Goal: Task Accomplishment & Management: Manage account settings

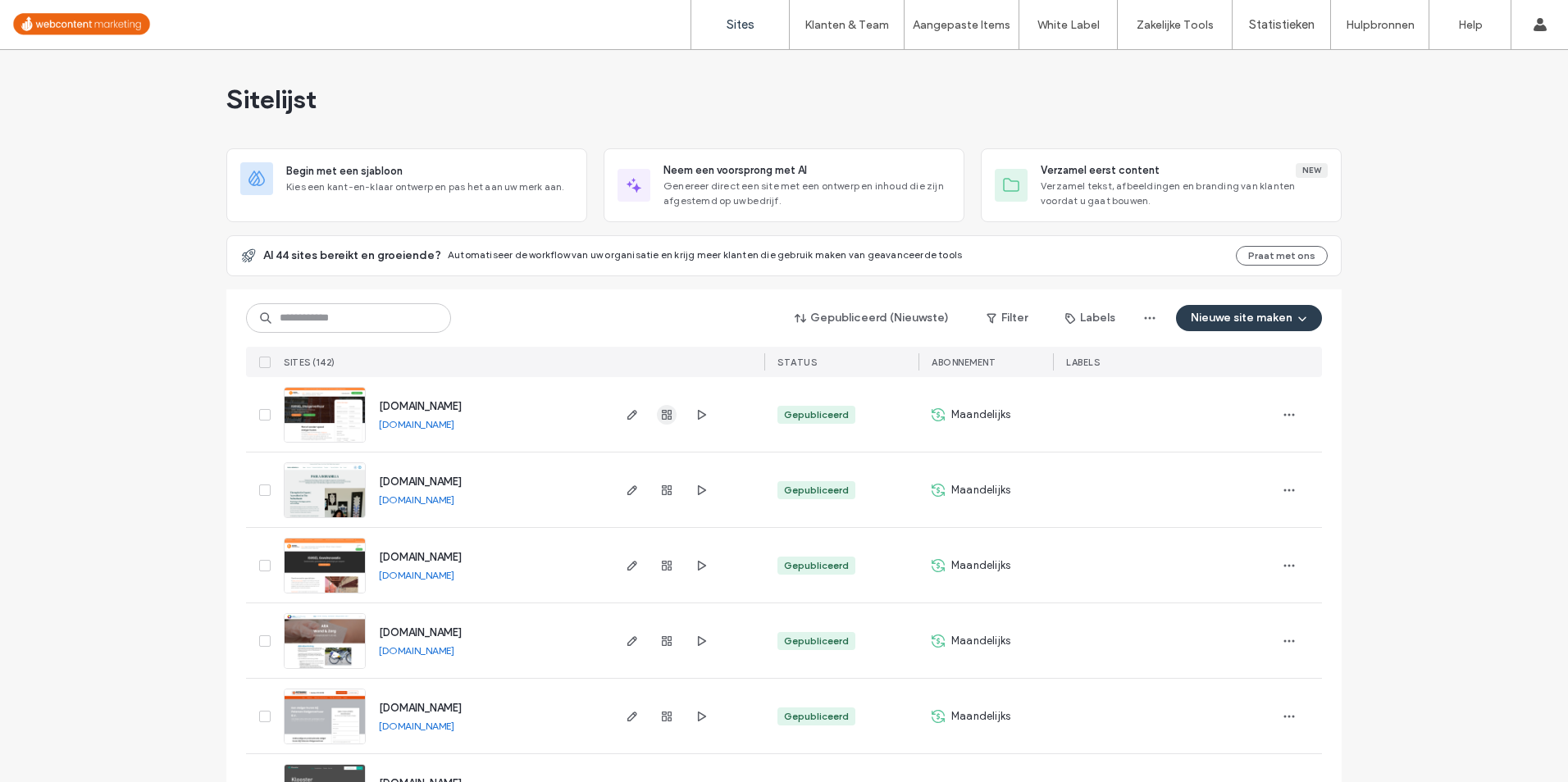
click at [664, 414] on use "button" at bounding box center [667, 415] width 10 height 10
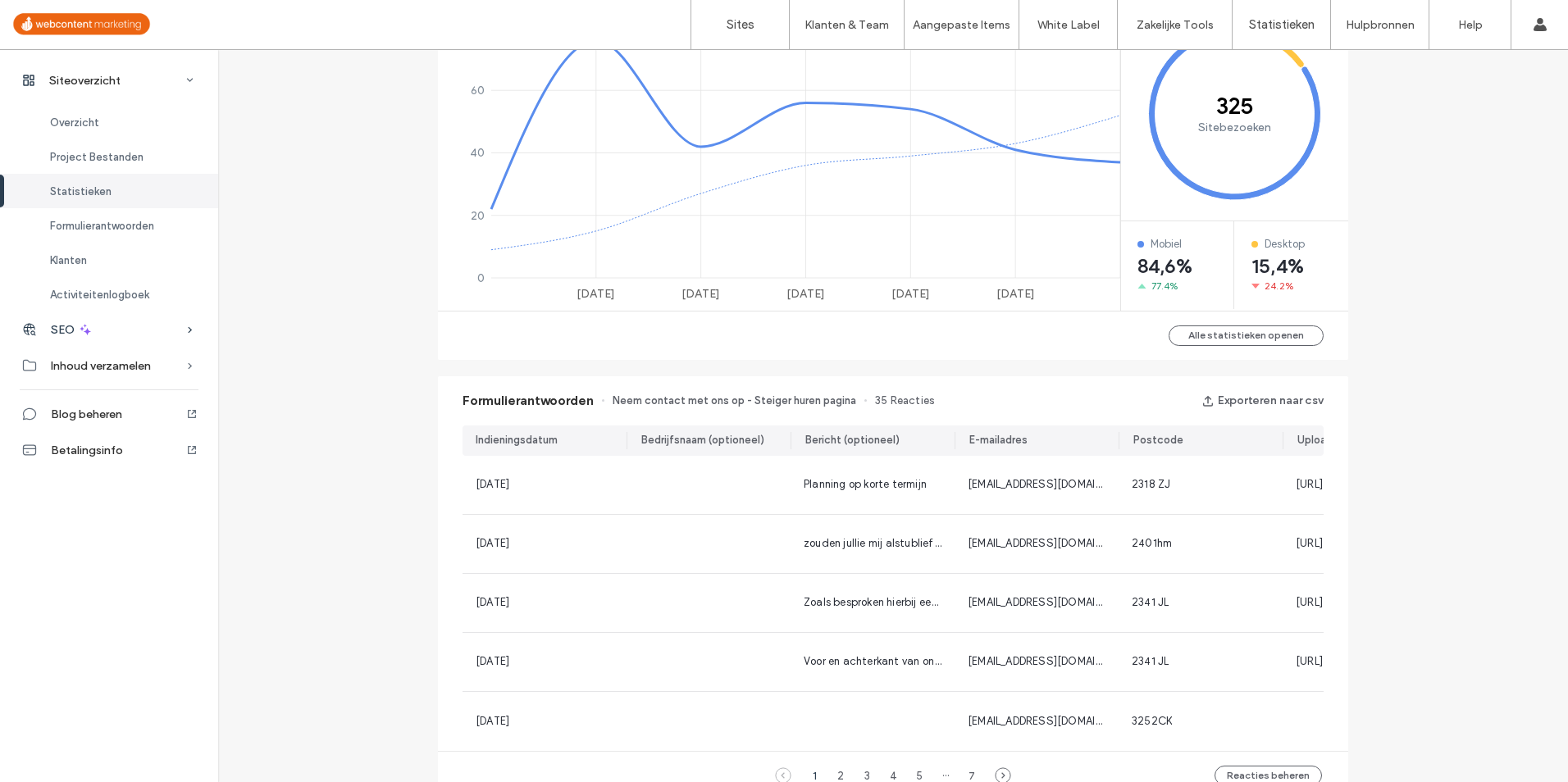
click at [153, 325] on div "SEO" at bounding box center [109, 329] width 218 height 36
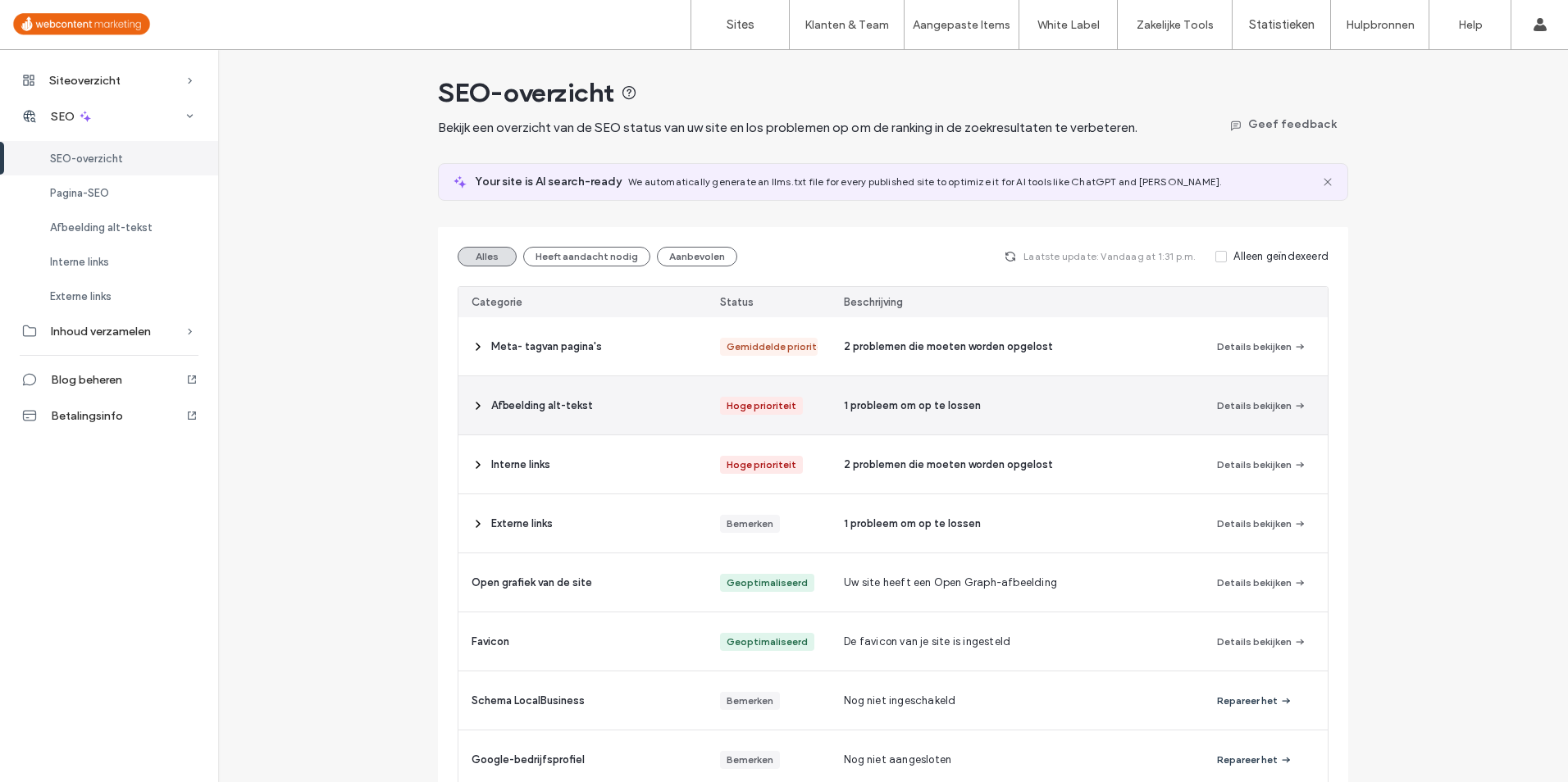
click at [471, 409] on icon at bounding box center [477, 405] width 13 height 13
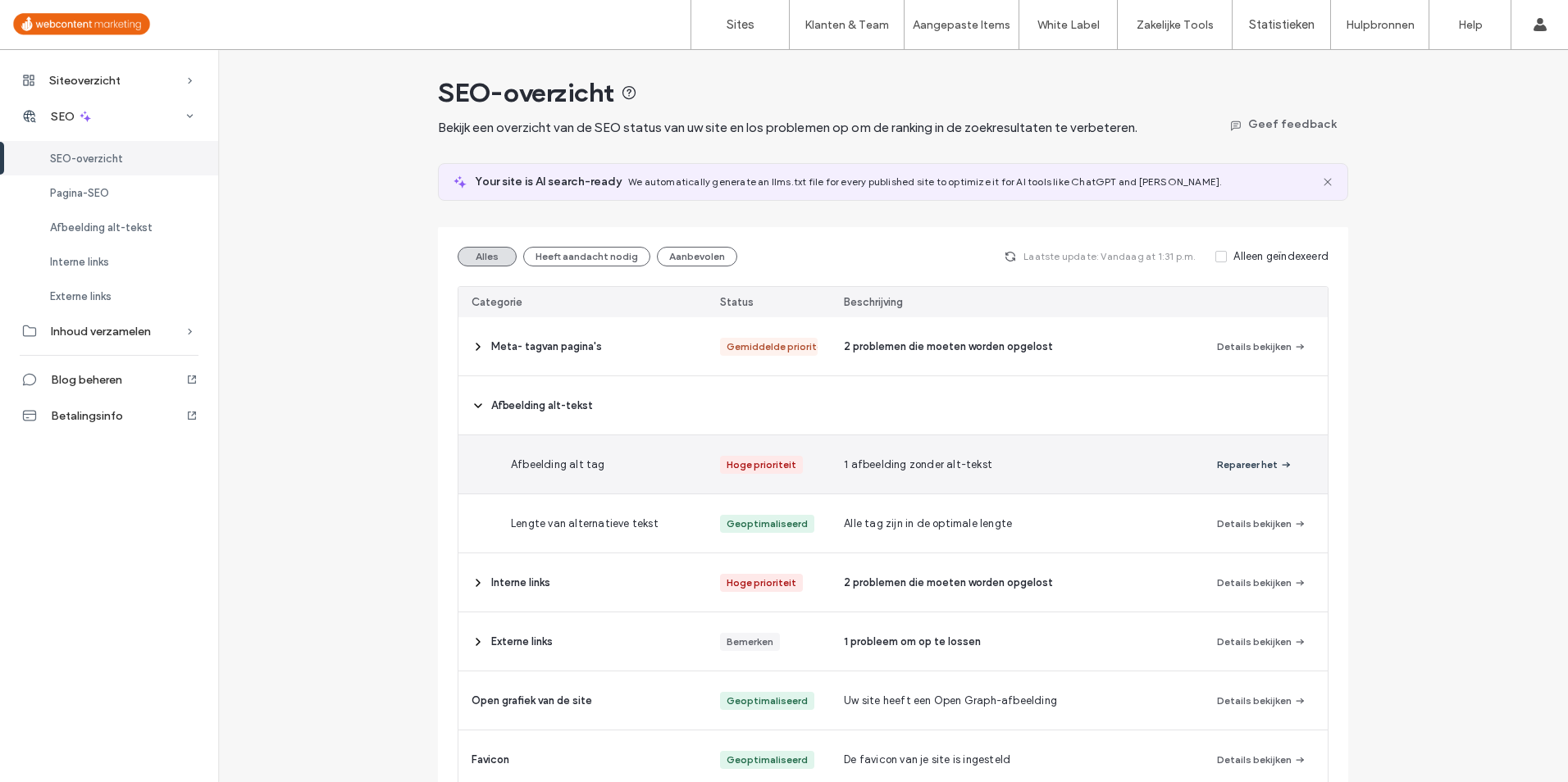
click at [581, 465] on span "Afbeelding alt tag" at bounding box center [558, 465] width 94 height 17
click at [1278, 465] on span "button" at bounding box center [1285, 465] width 15 height 19
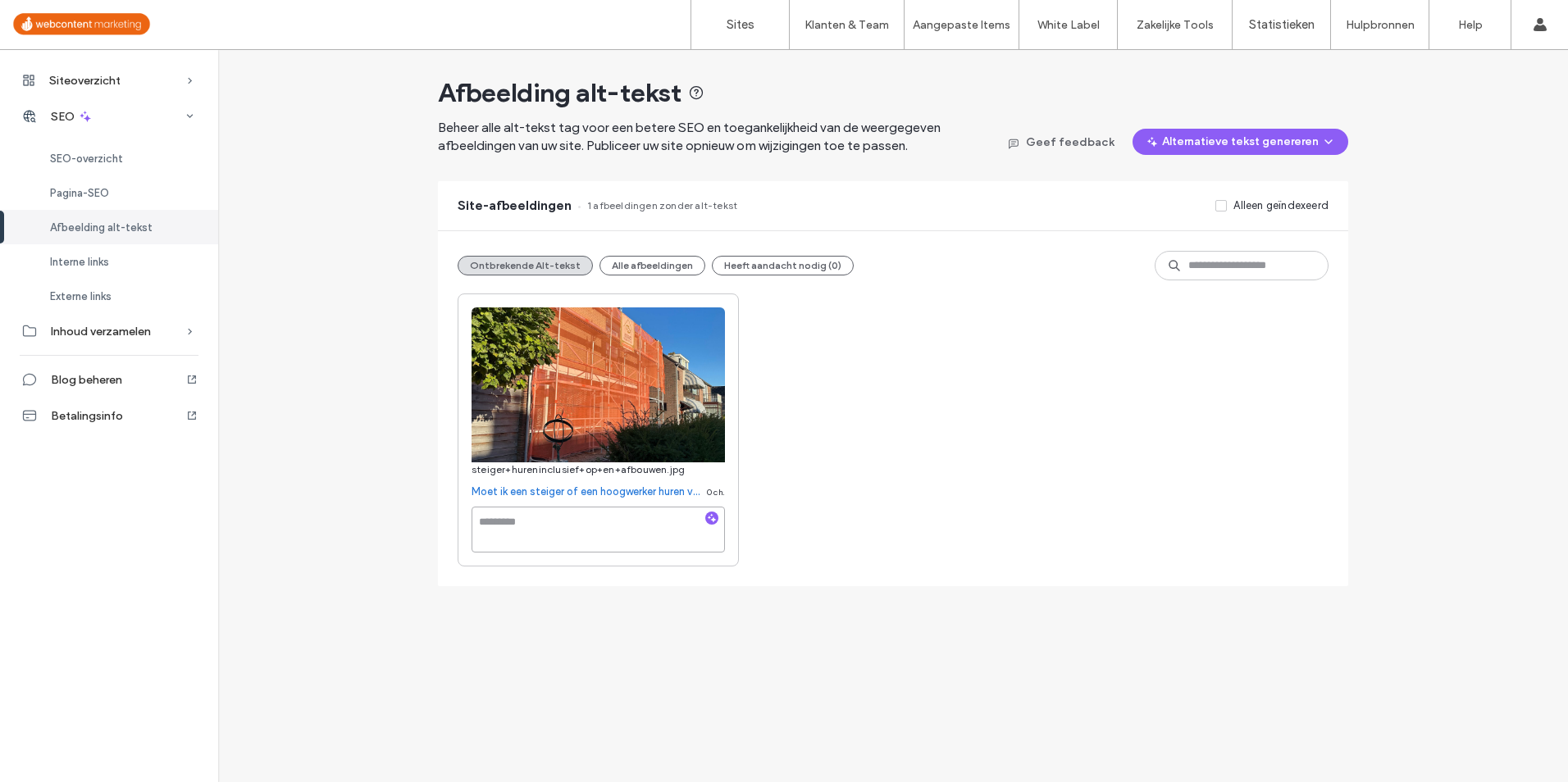
click at [533, 538] on textarea at bounding box center [598, 529] width 253 height 46
type textarea "**********"
click at [894, 473] on div "**********" at bounding box center [893, 430] width 871 height 273
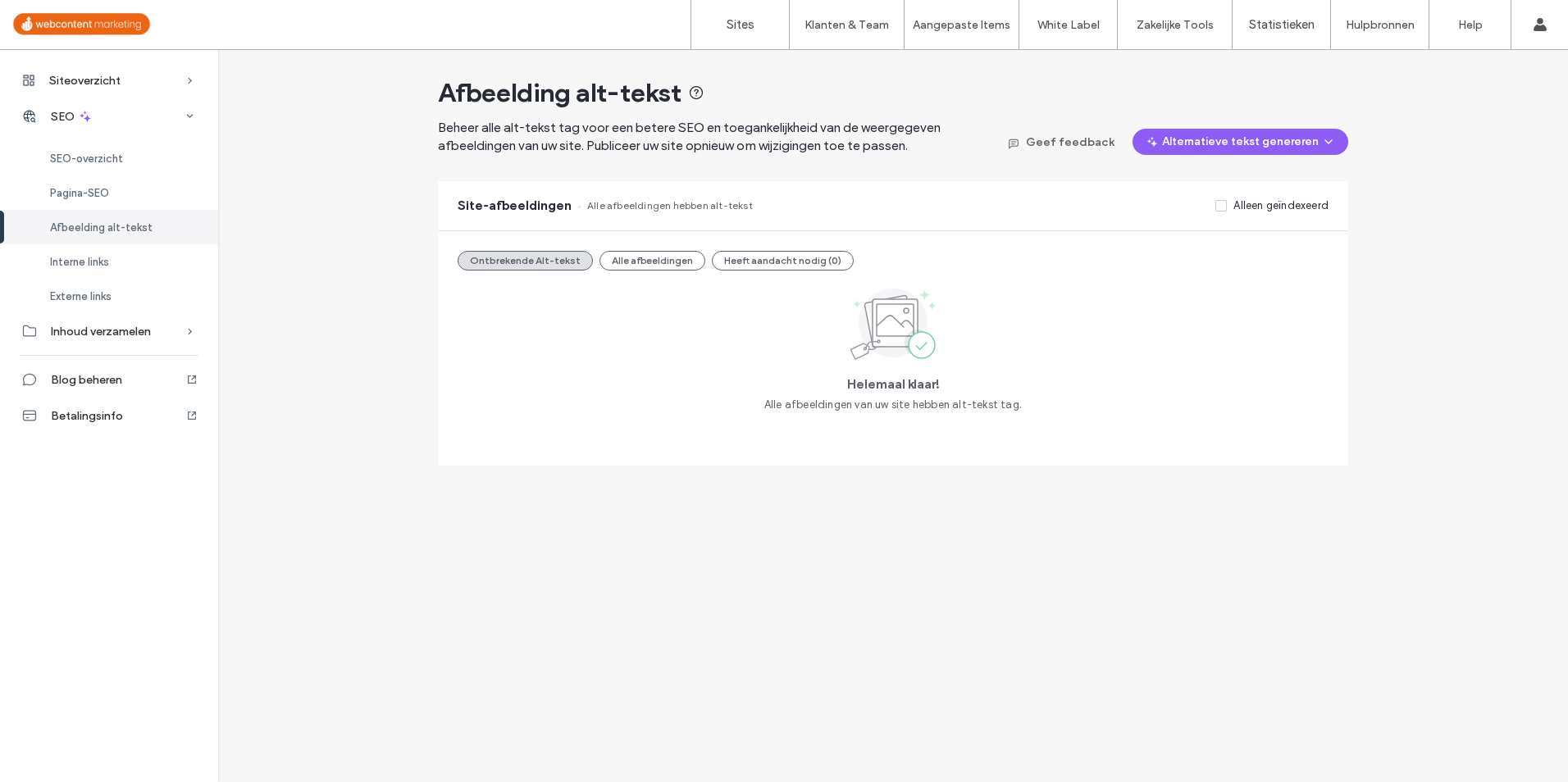
drag, startPoint x: 115, startPoint y: 157, endPoint x: 221, endPoint y: 178, distance: 108.1
click at [115, 157] on span "SEO-overzicht" at bounding box center [86, 159] width 73 height 13
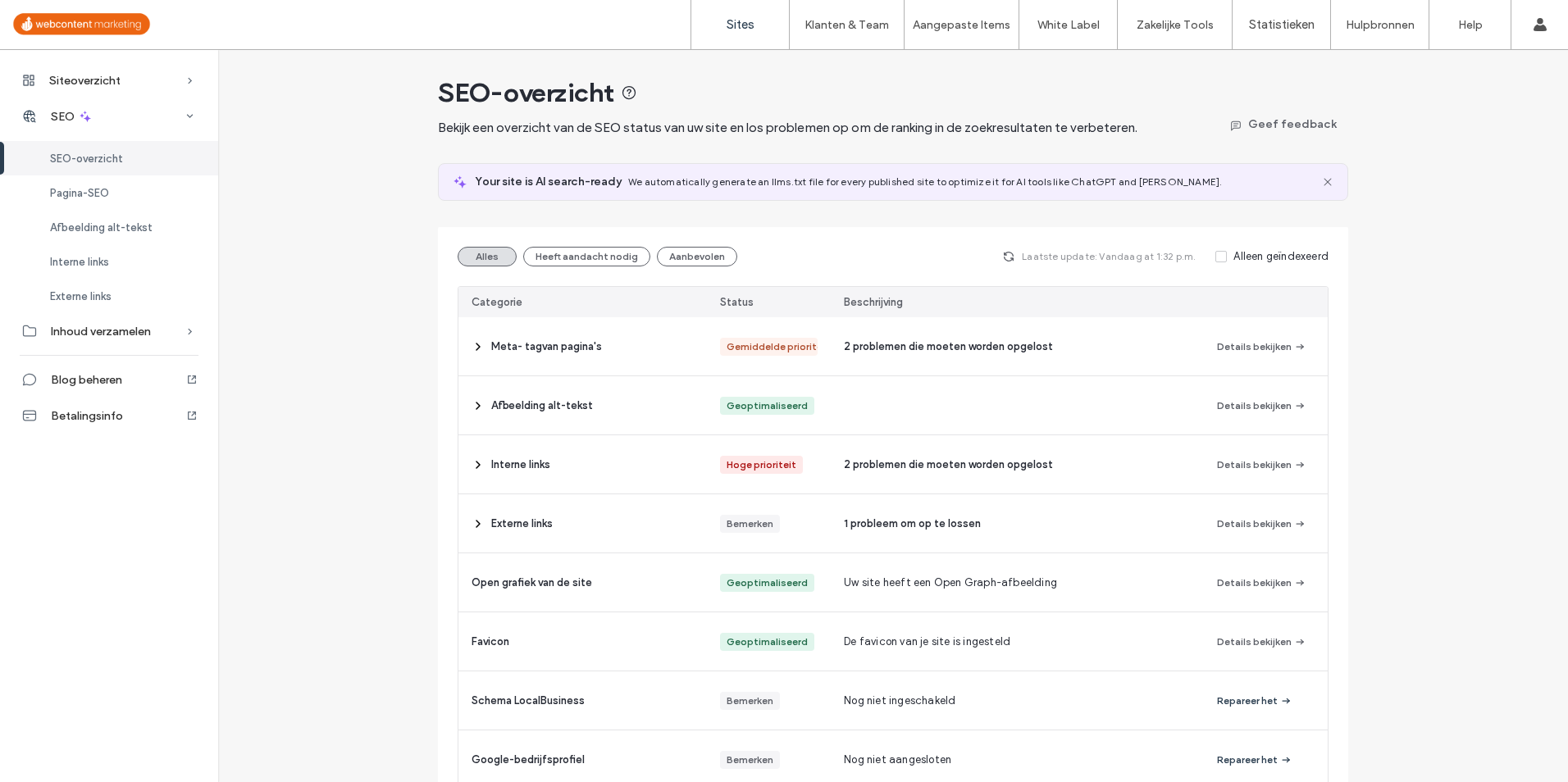
click at [750, 29] on label "Sites" at bounding box center [740, 24] width 28 height 15
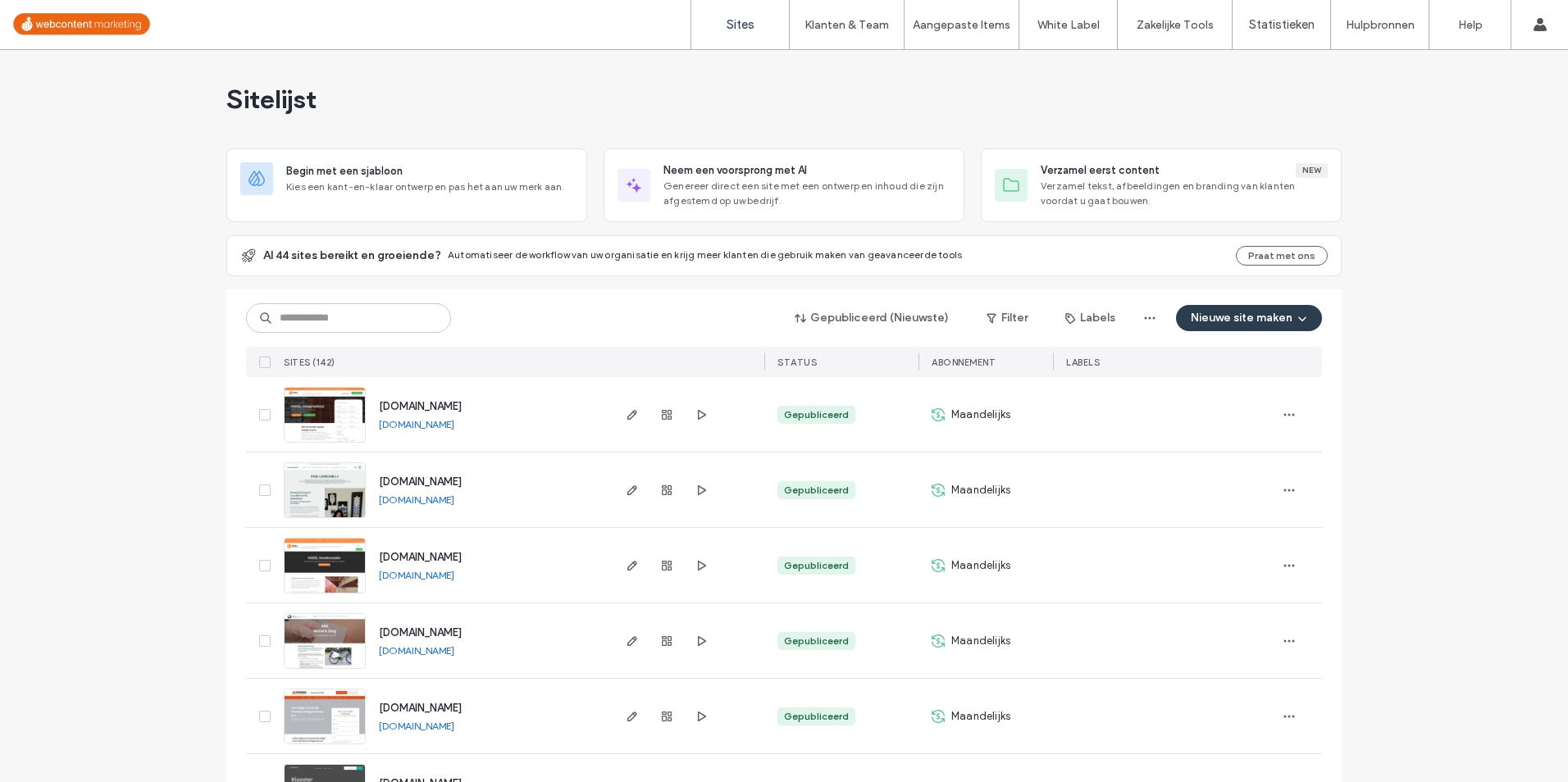
scroll to position [246, 0]
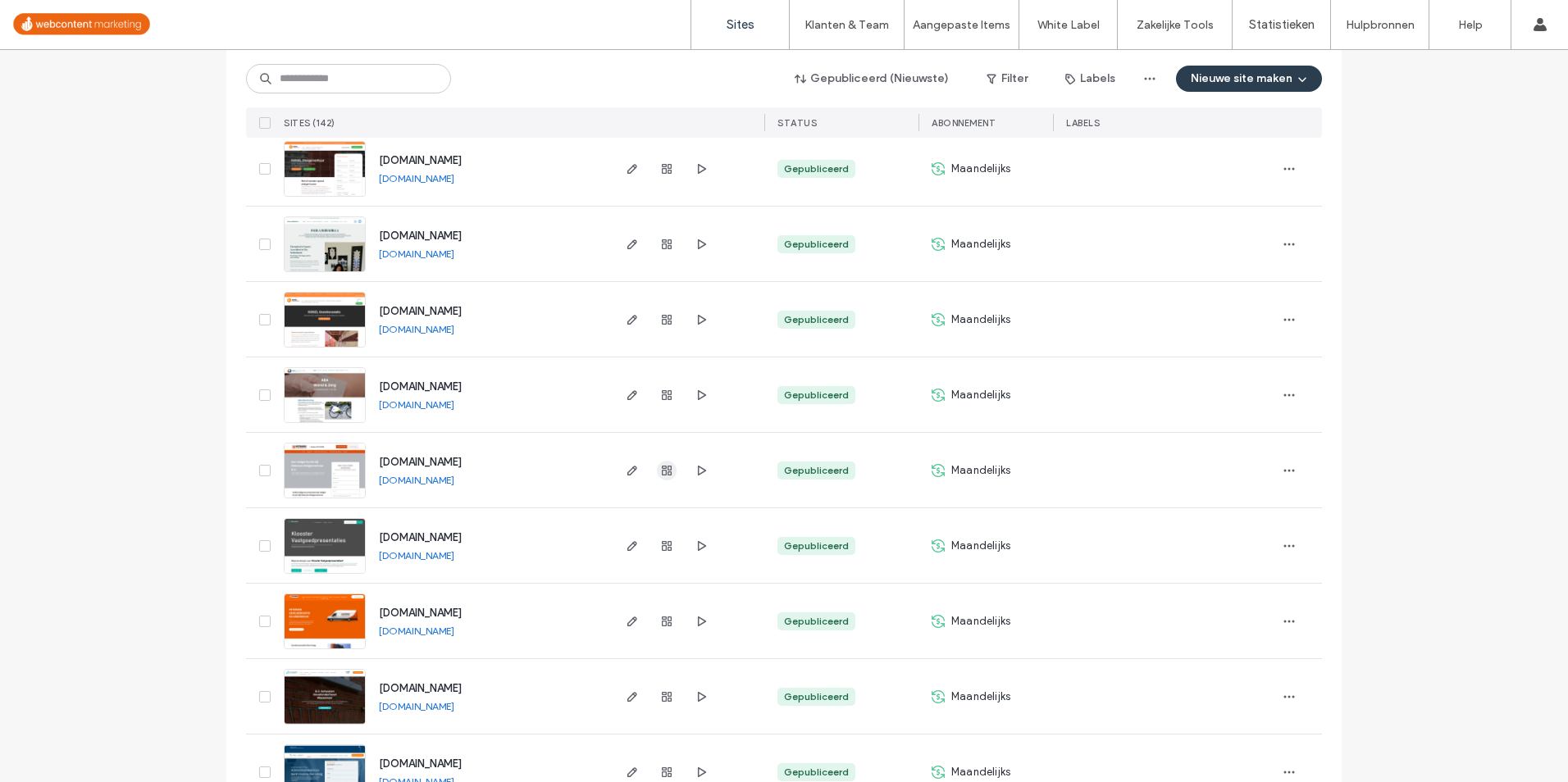
click at [662, 466] on use "button" at bounding box center [667, 470] width 10 height 10
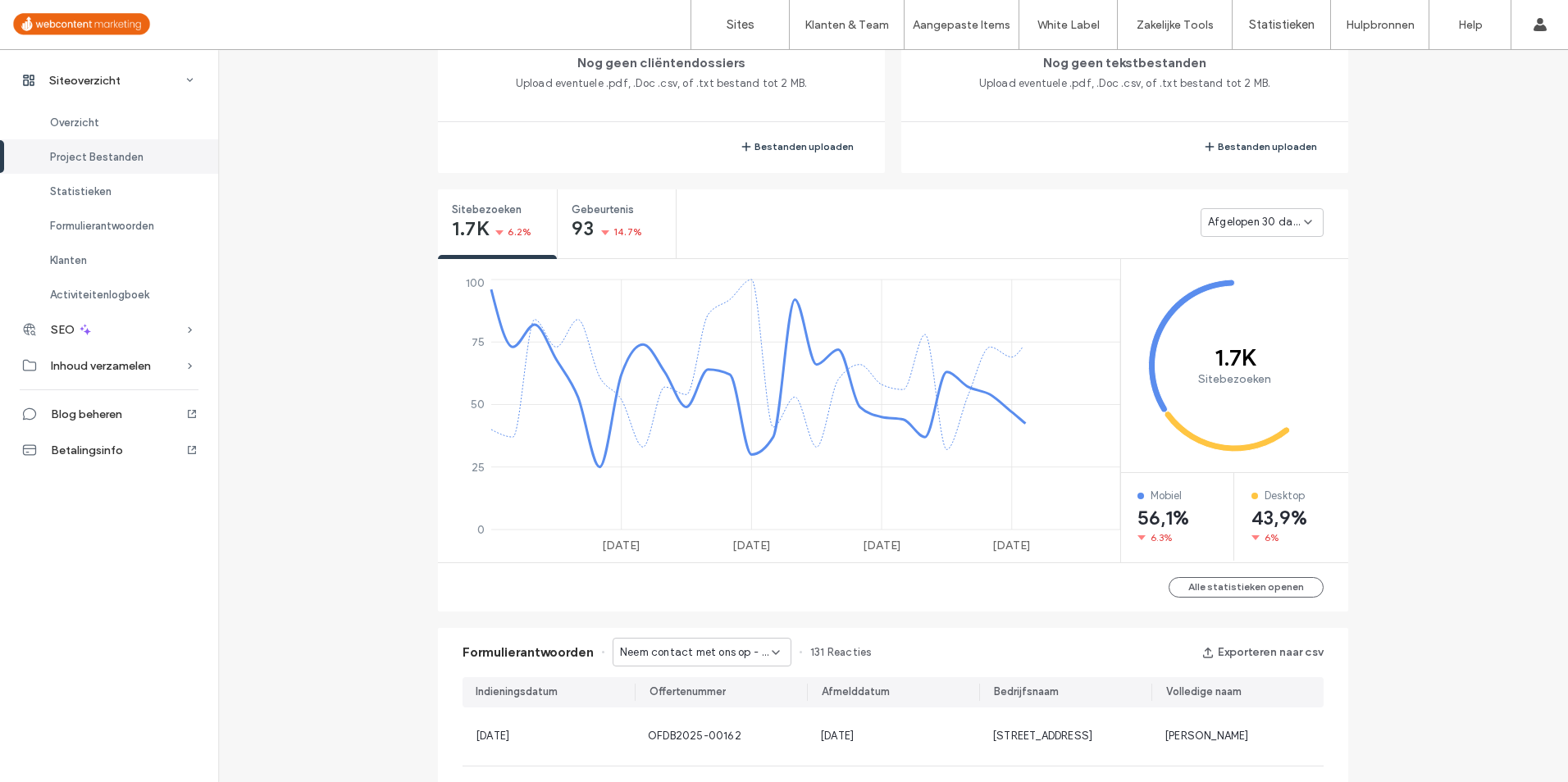
scroll to position [575, 0]
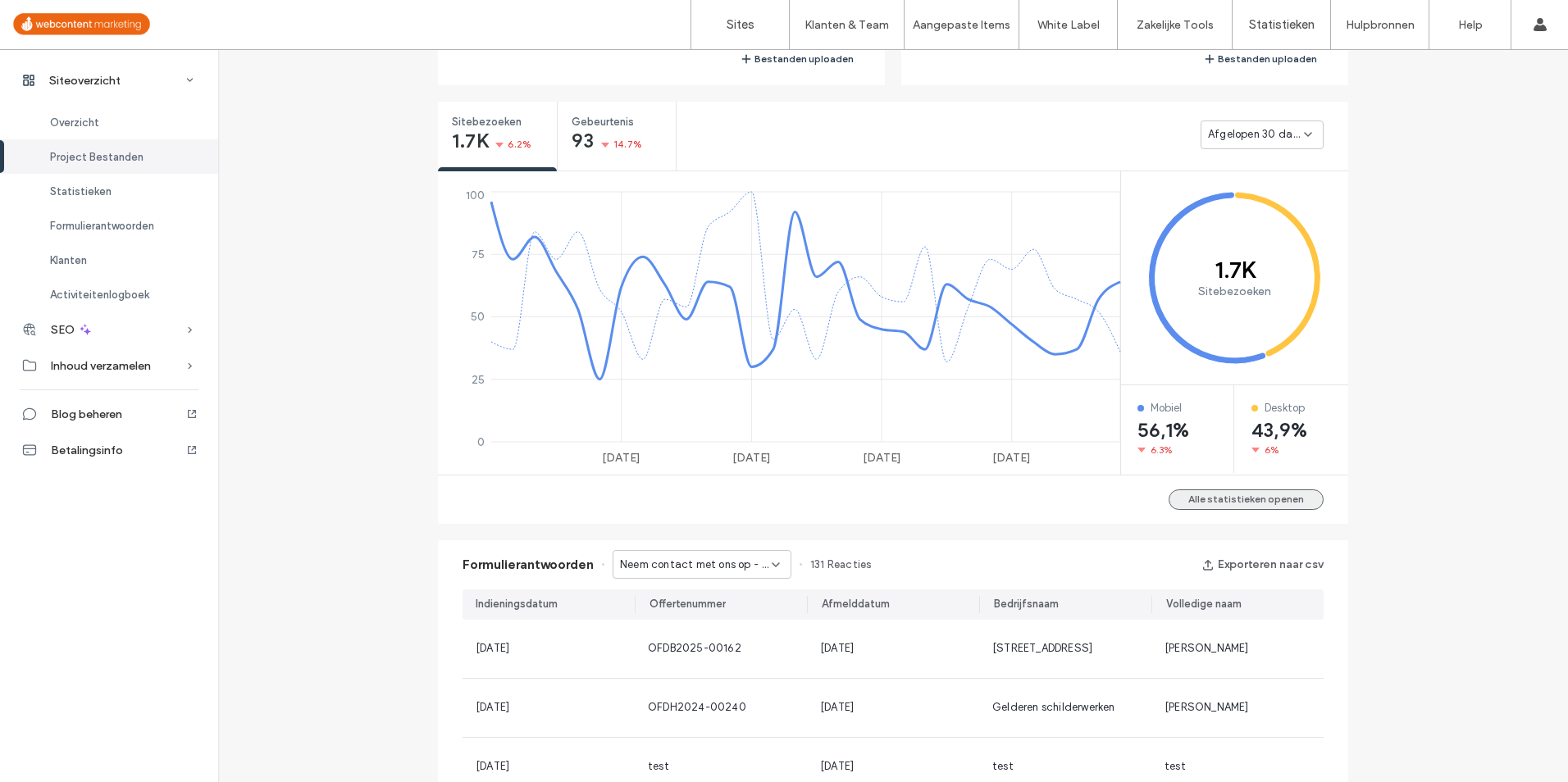
click at [1214, 497] on button "Alle statistieken openen" at bounding box center [1246, 500] width 155 height 20
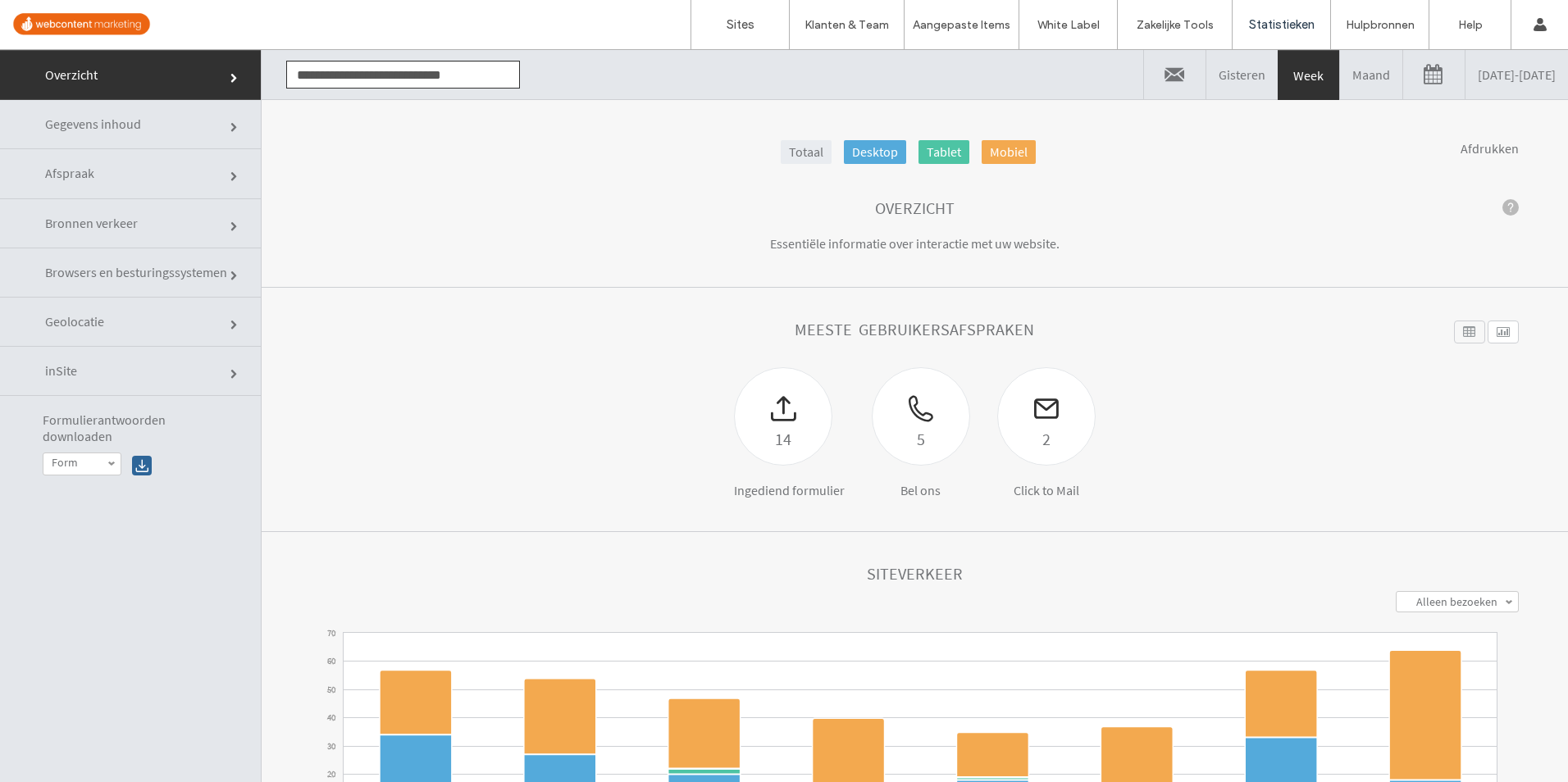
click at [1340, 93] on link "Maand" at bounding box center [1371, 74] width 62 height 50
